Goal: Transaction & Acquisition: Purchase product/service

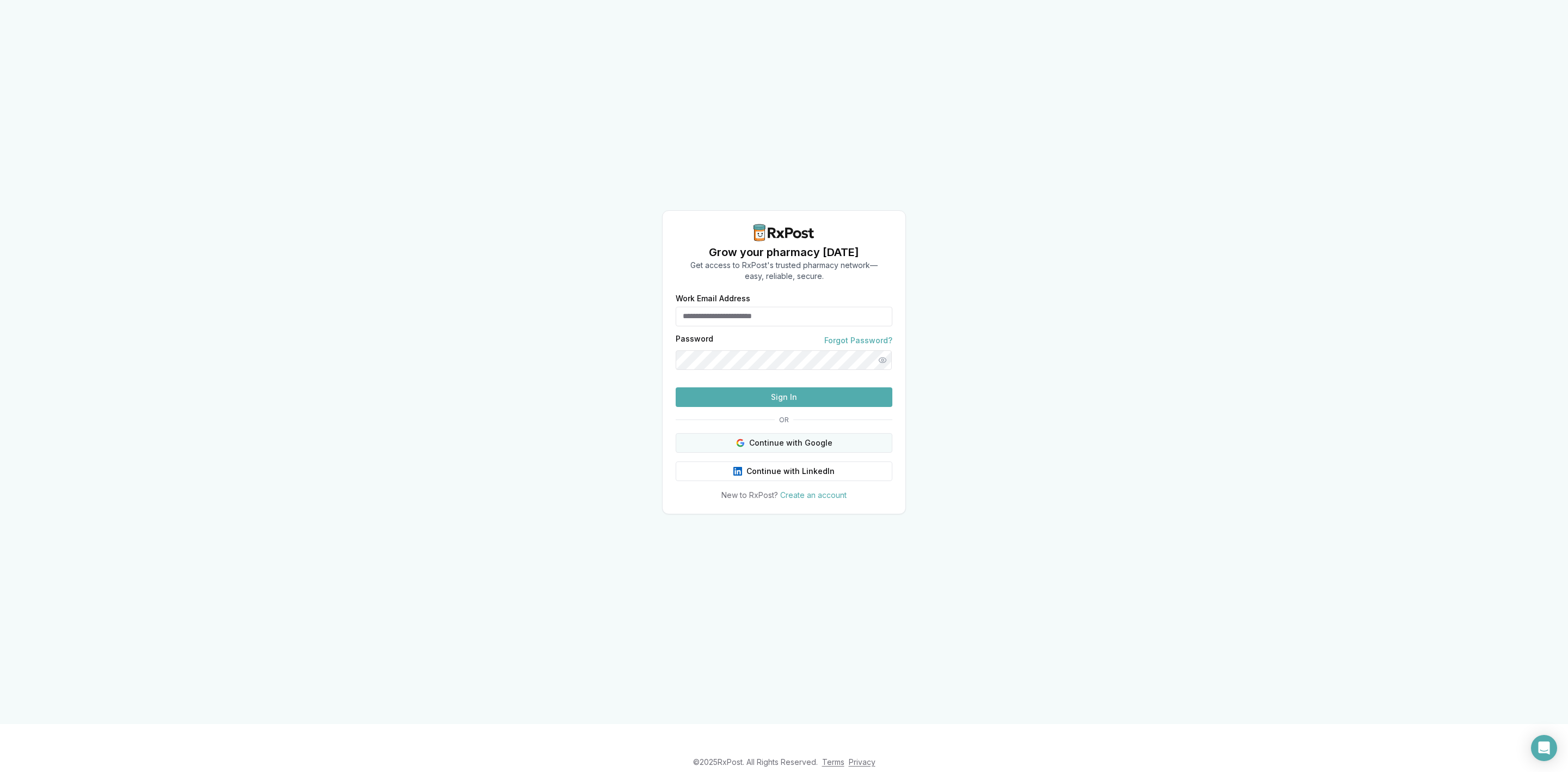
type input "**********"
click at [853, 452] on button "Continue with Google" at bounding box center [783, 442] width 216 height 20
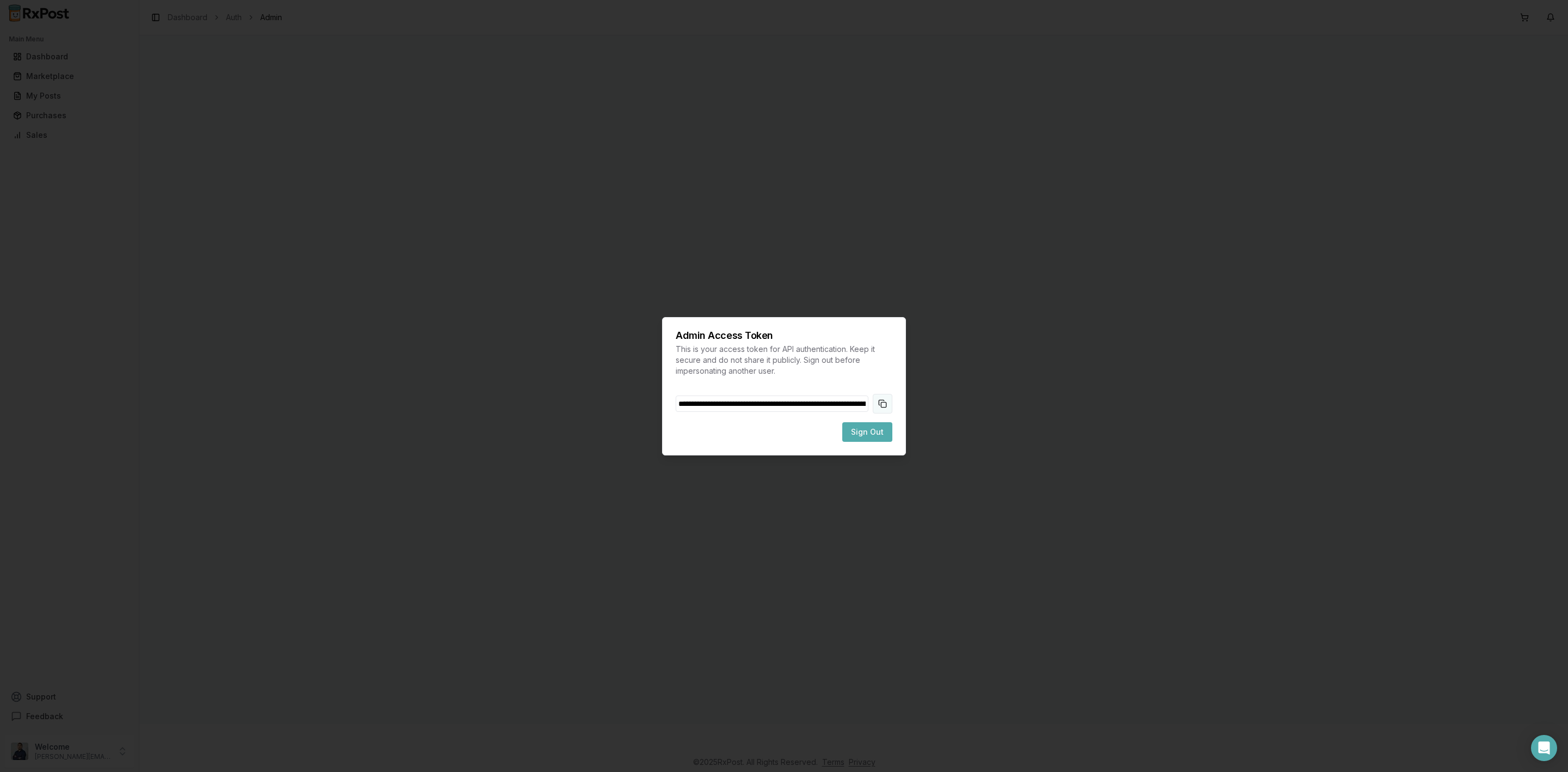
click at [889, 400] on button "Copy token to clipboard" at bounding box center [882, 403] width 20 height 20
click at [878, 430] on span "Sign Out" at bounding box center [867, 432] width 33 height 11
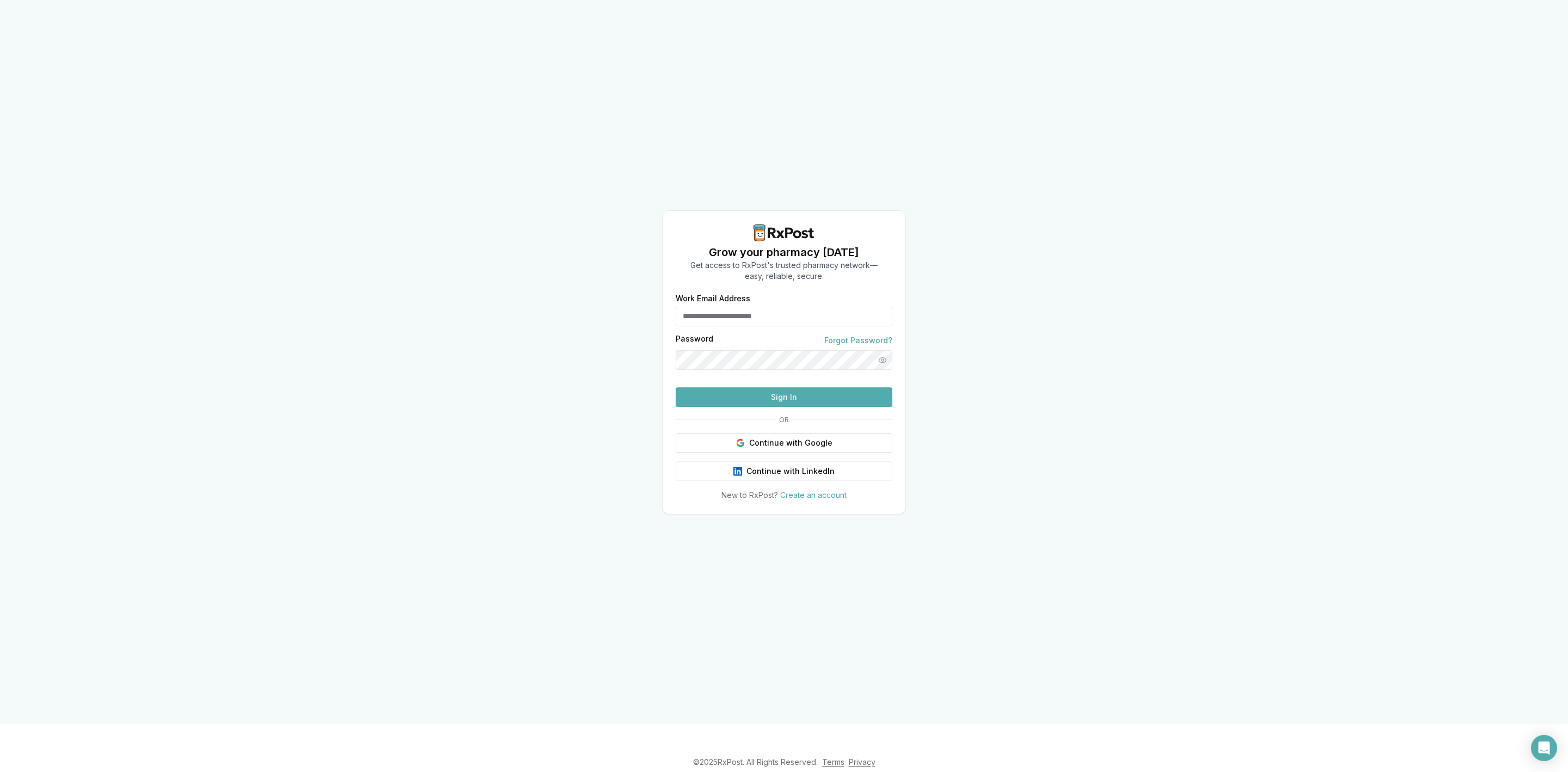
type input "**********"
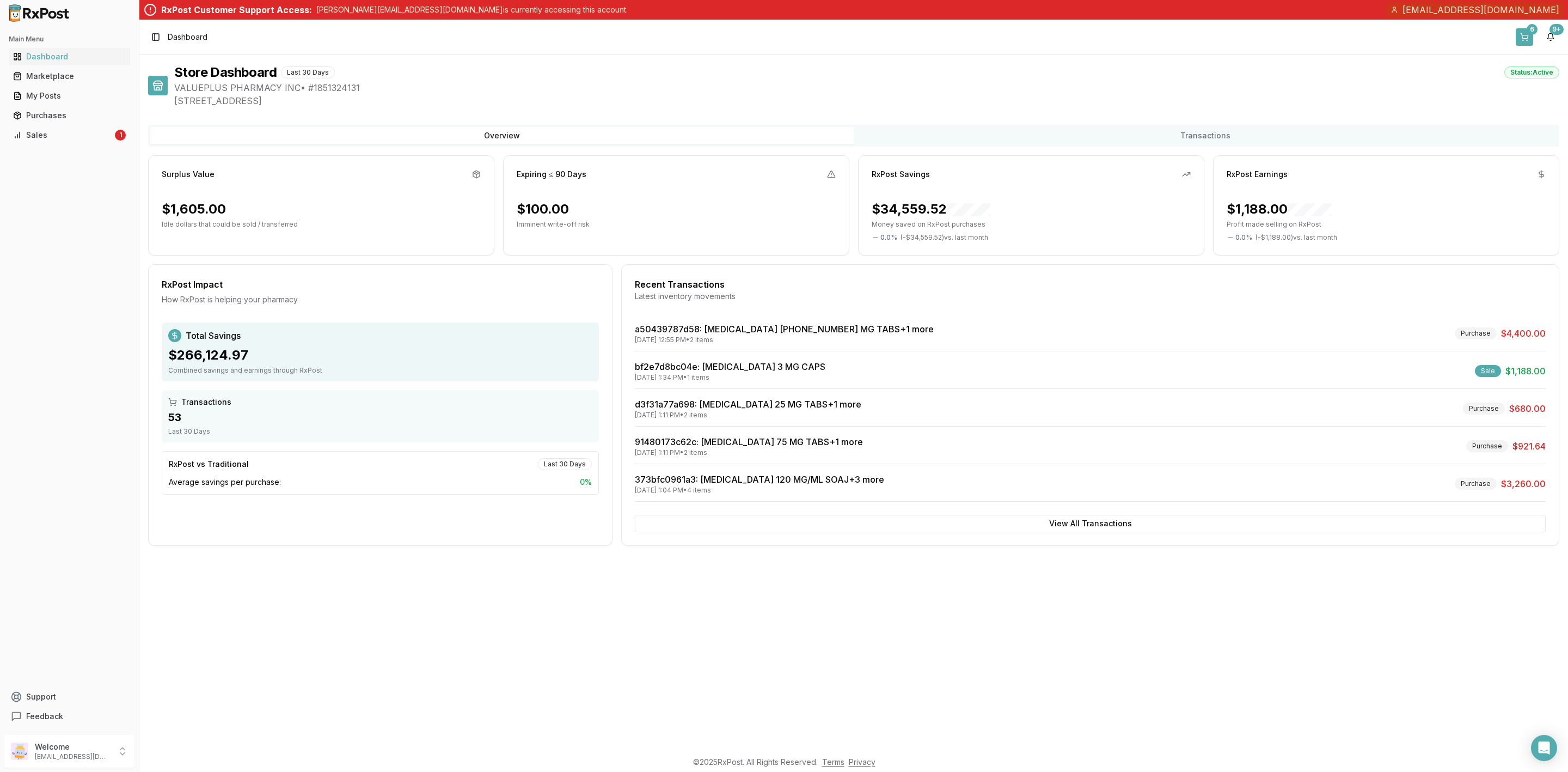
click at [1529, 39] on button "6" at bounding box center [1524, 36] width 18 height 18
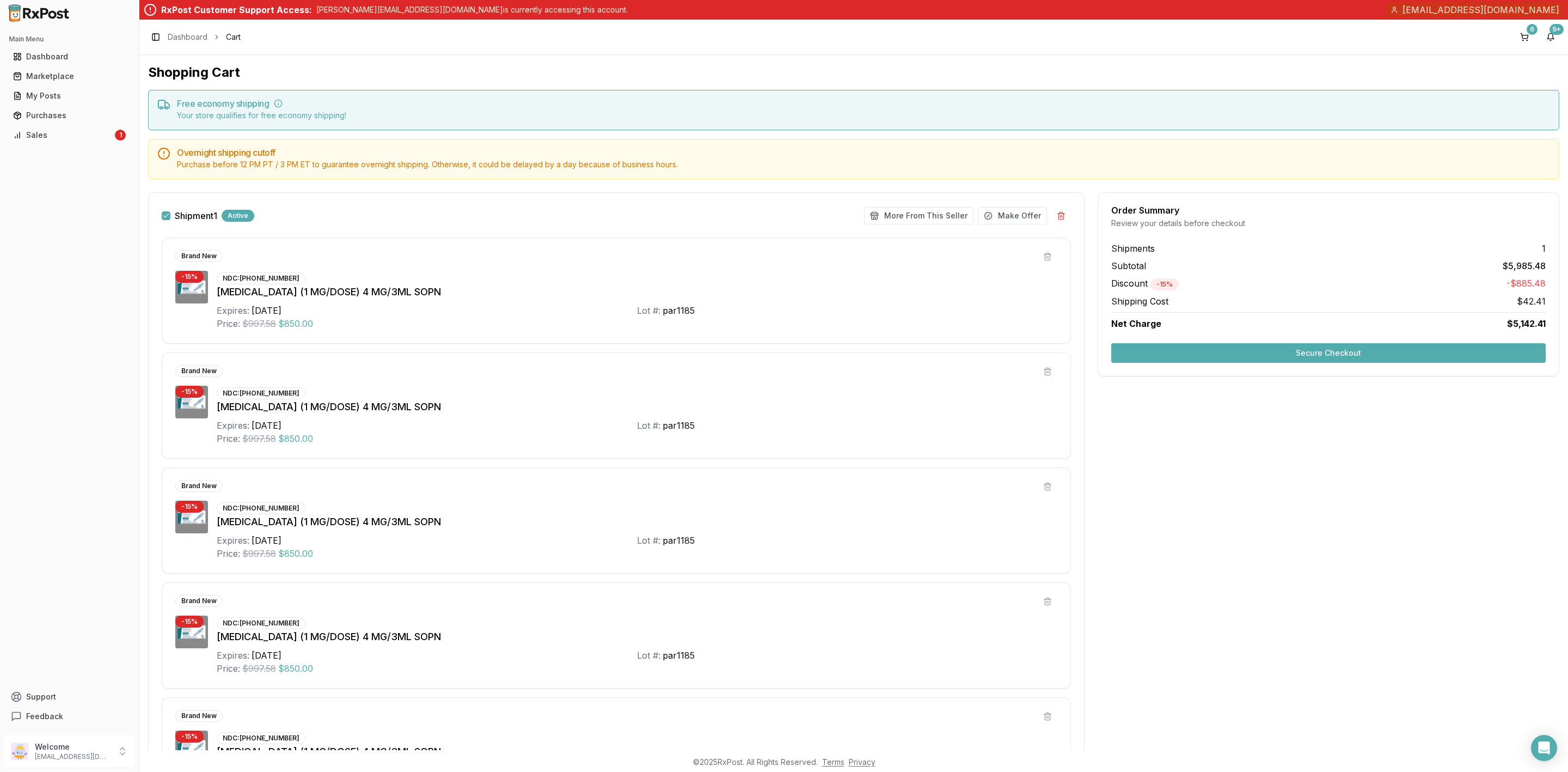
scroll to position [216, 0]
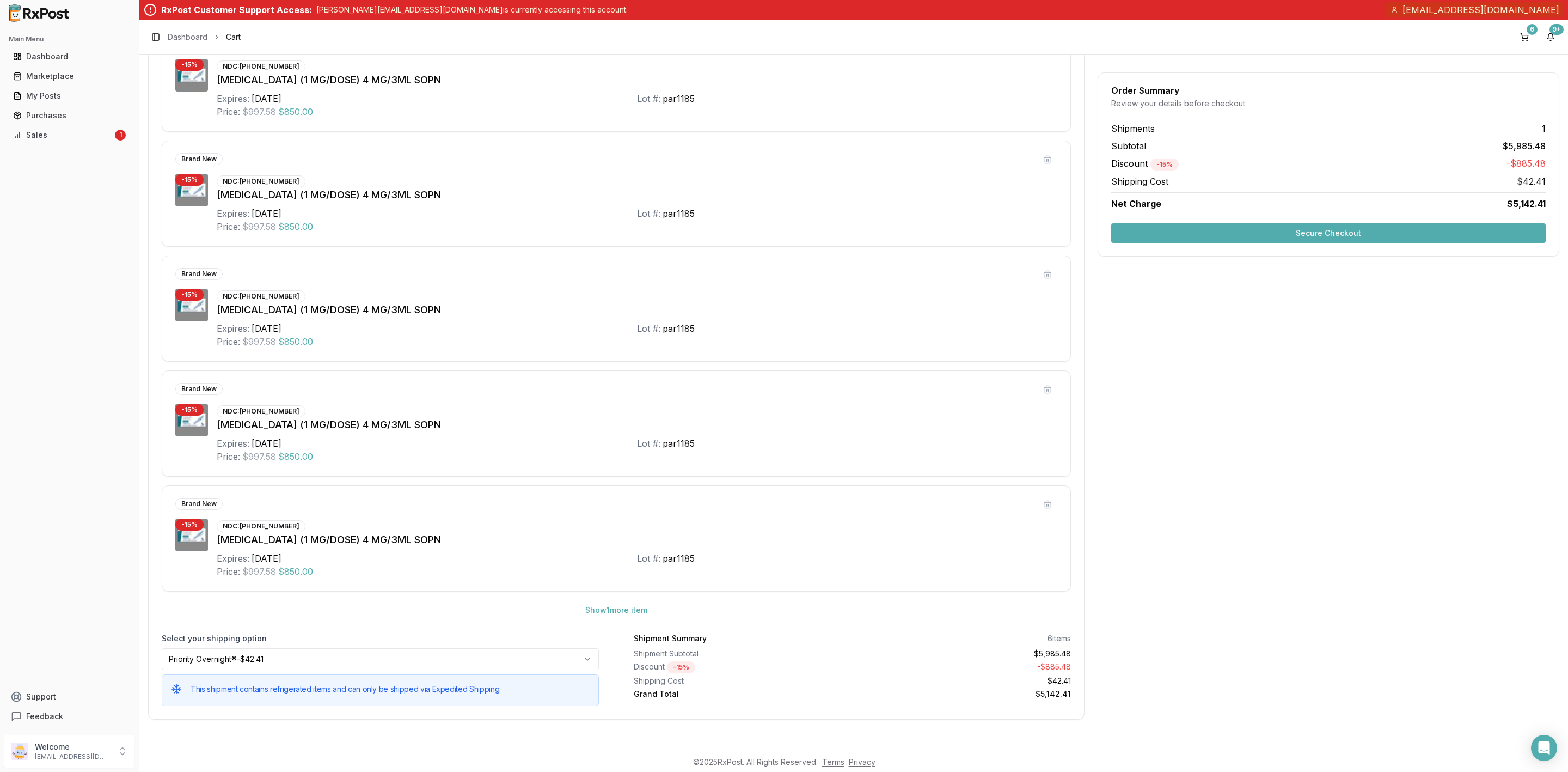
click at [1328, 236] on button "Secure Checkout" at bounding box center [1328, 232] width 435 height 20
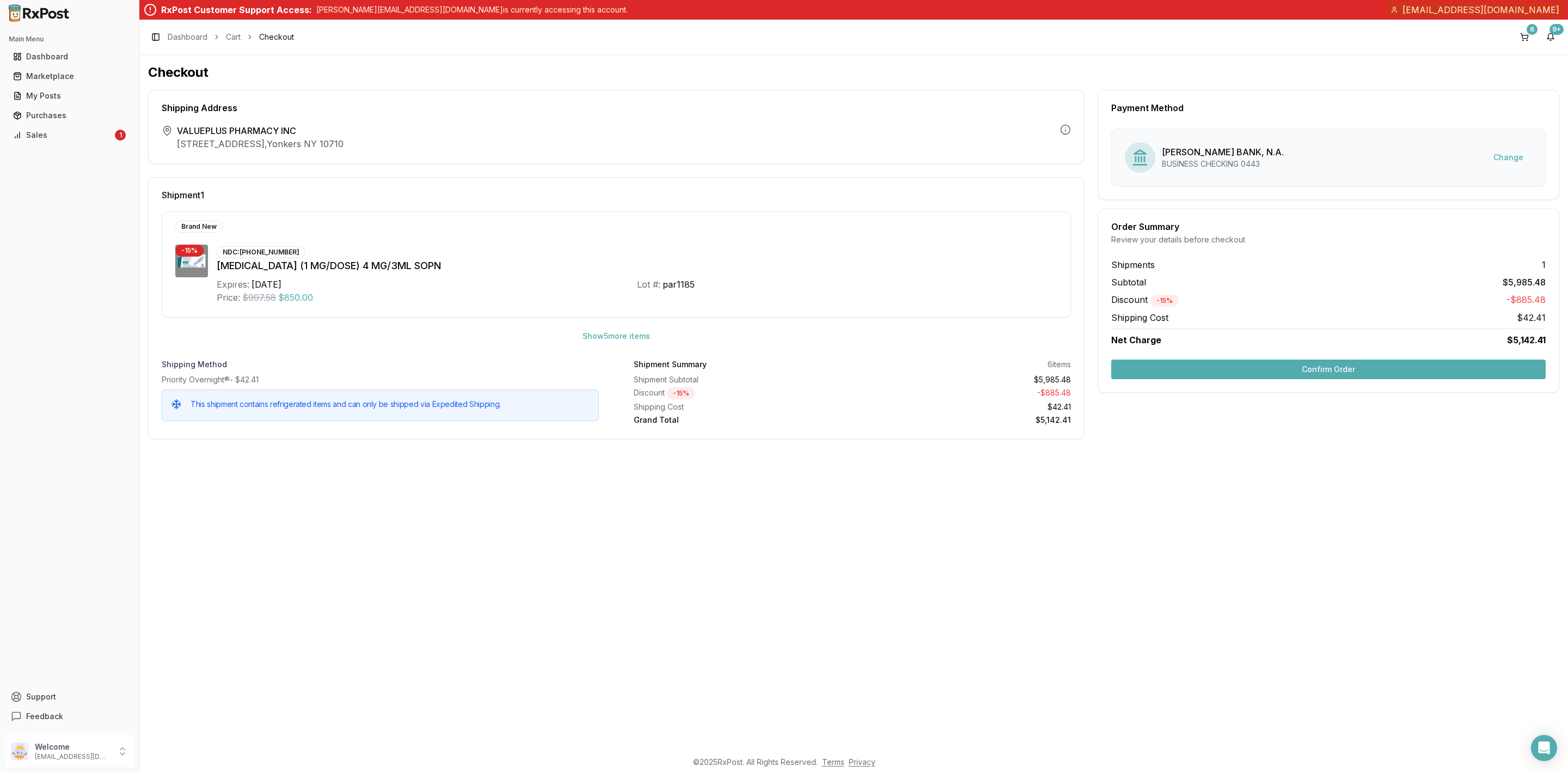
click at [1220, 362] on button "Confirm Order" at bounding box center [1328, 369] width 435 height 20
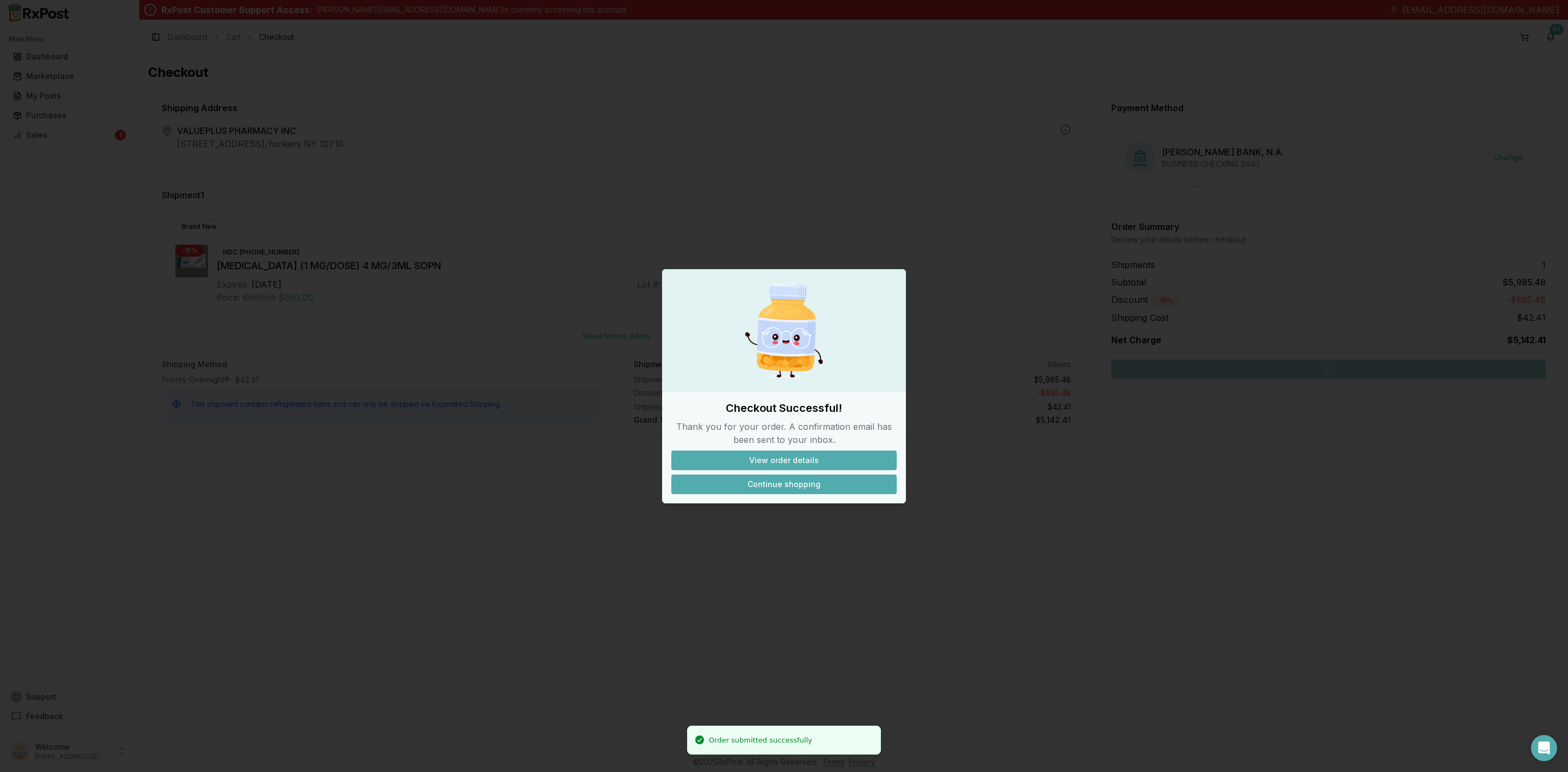
click at [846, 478] on button "Continue shopping" at bounding box center [784, 483] width 226 height 20
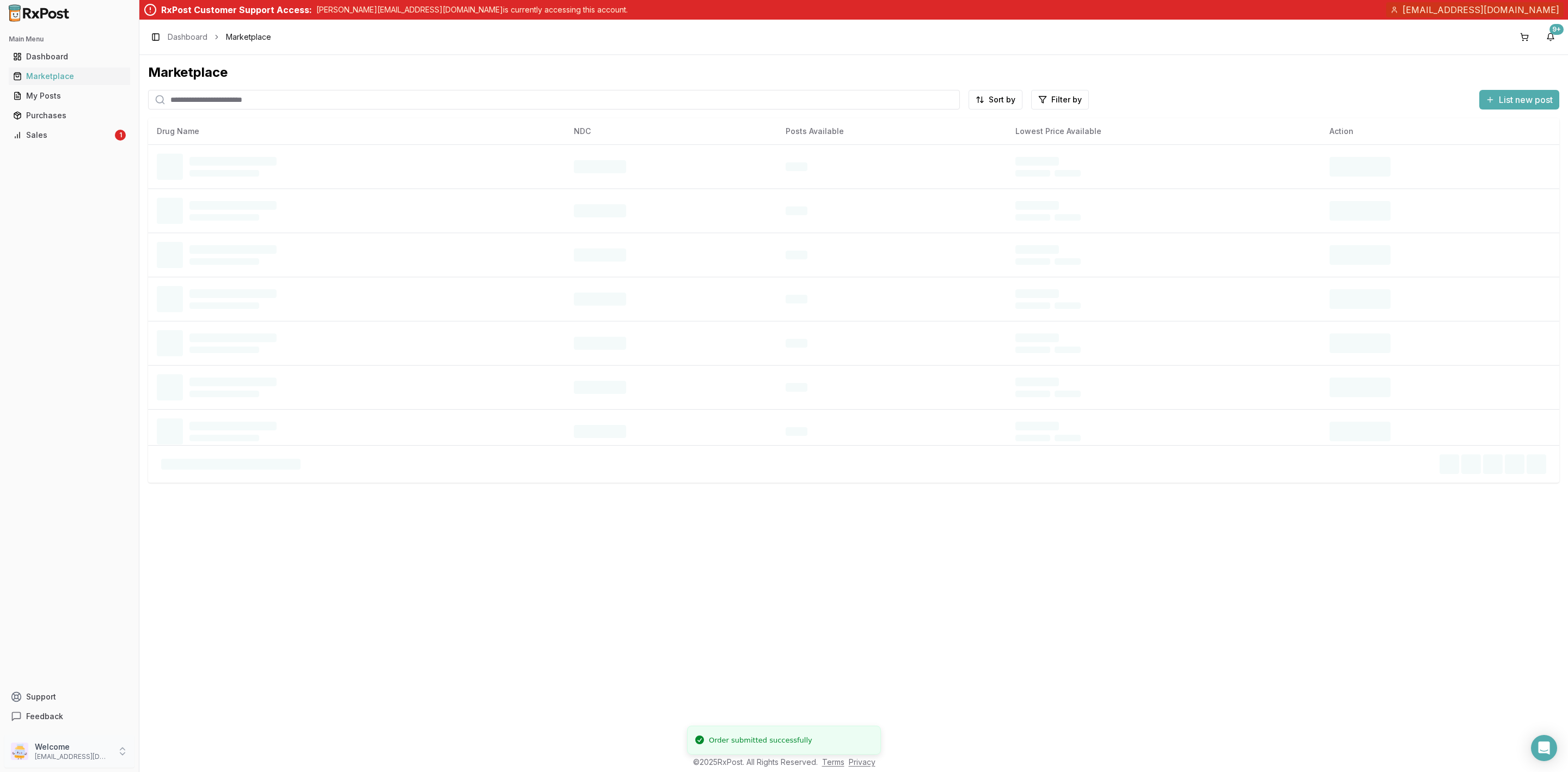
click at [48, 757] on p "info@valuepluspharmacy.net" at bounding box center [72, 755] width 75 height 8
click at [182, 752] on span "Sign Out" at bounding box center [197, 753] width 103 height 11
